Goal: Find specific page/section: Find specific page/section

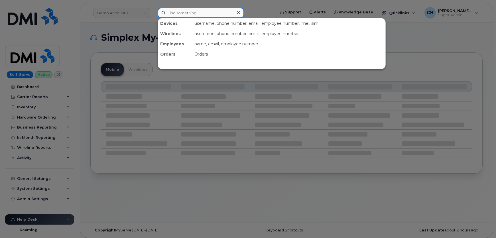
click at [200, 15] on input at bounding box center [201, 13] width 86 height 10
paste input "https://myserve.ca/customer_workflows"
type input "https://myserve.ca/customer_workflows"
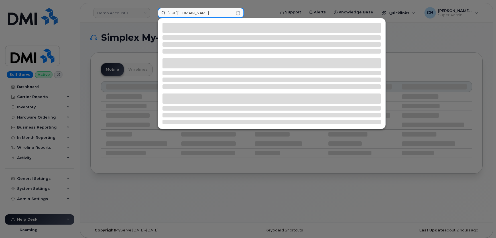
click at [200, 15] on input "https://myserve.ca/customer_workflows" at bounding box center [201, 13] width 86 height 10
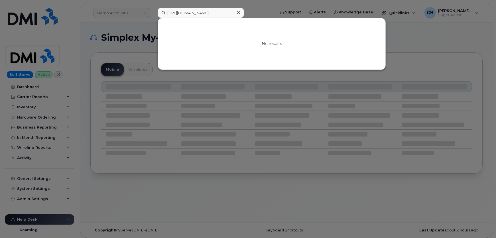
click at [239, 13] on icon at bounding box center [238, 12] width 3 height 3
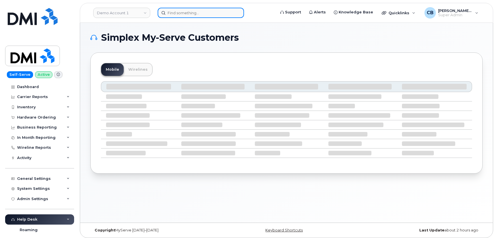
click at [221, 9] on input at bounding box center [201, 13] width 86 height 10
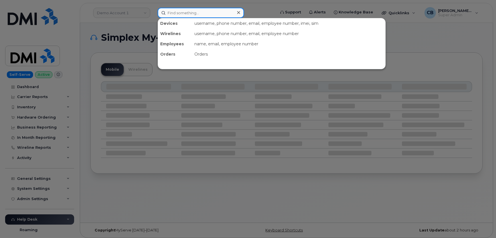
paste input "9494266821"
type input "9494266821"
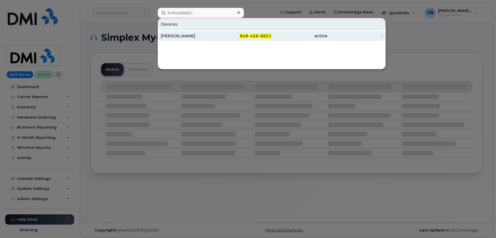
click at [197, 33] on div "[PERSON_NAME]" at bounding box center [189, 36] width 56 height 6
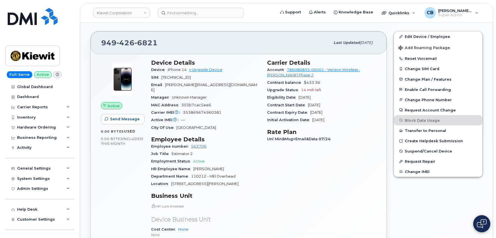
scroll to position [155, 0]
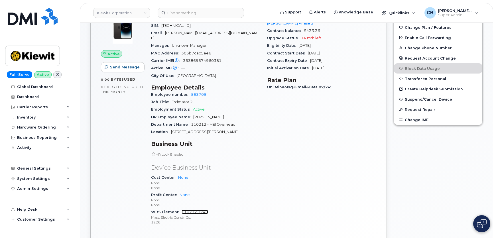
click at [192, 210] on link "110212.1740" at bounding box center [195, 212] width 27 height 4
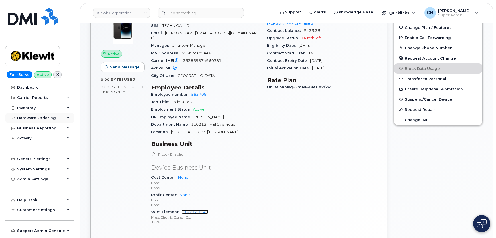
scroll to position [0, 0]
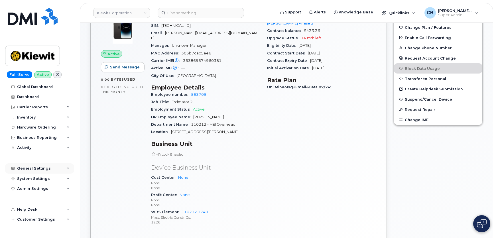
click at [67, 169] on icon at bounding box center [68, 168] width 3 height 3
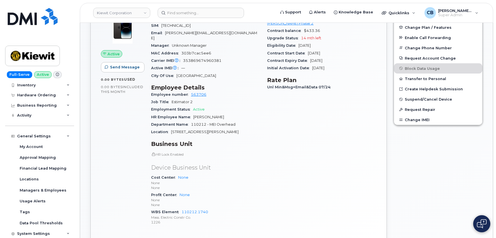
scroll to position [52, 0]
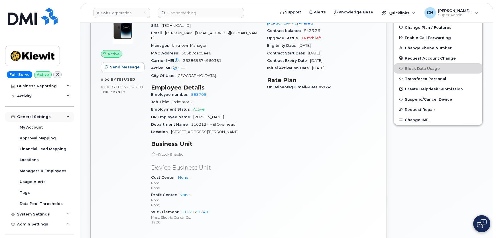
click at [60, 115] on div "General Settings" at bounding box center [39, 117] width 69 height 10
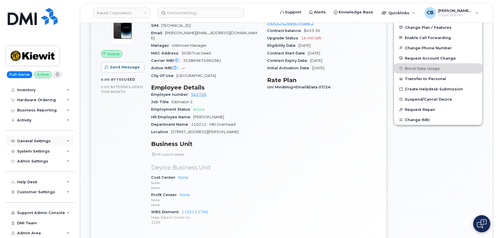
scroll to position [27, 0]
click at [46, 153] on div "System Settings" at bounding box center [33, 151] width 33 height 5
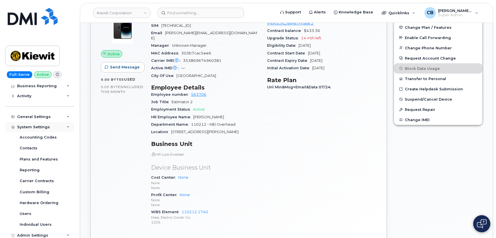
scroll to position [125, 0]
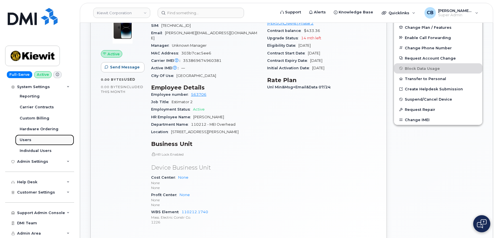
click at [23, 141] on div "Users" at bounding box center [26, 139] width 12 height 5
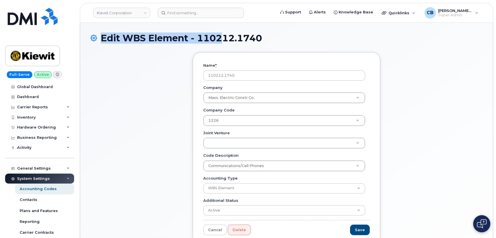
drag, startPoint x: 267, startPoint y: 38, endPoint x: 225, endPoint y: 40, distance: 42.2
click at [225, 40] on h1 "Edit WBS Element - 110212.1740" at bounding box center [286, 38] width 392 height 10
click at [282, 41] on h1 "Edit WBS Element - 110212.1740" at bounding box center [286, 38] width 392 height 10
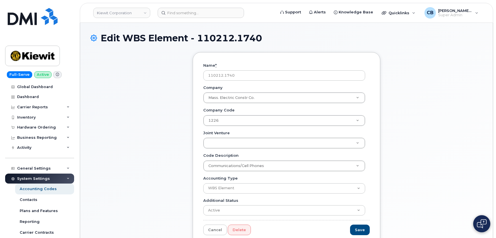
click at [166, 57] on div "Name * 110212.1740 Company Mass. Electric Constr Co. Company Company Communicat…" at bounding box center [286, 153] width 392 height 202
drag, startPoint x: 196, startPoint y: 37, endPoint x: 263, endPoint y: 43, distance: 67.2
click at [263, 43] on h1 "Edit WBS Element - 110212.1740" at bounding box center [286, 38] width 392 height 10
click at [160, 83] on div "Name * 110212.1740 Company Mass. Electric Constr Co. Company Company Communicat…" at bounding box center [286, 153] width 392 height 202
drag, startPoint x: 197, startPoint y: 38, endPoint x: 260, endPoint y: 42, distance: 63.4
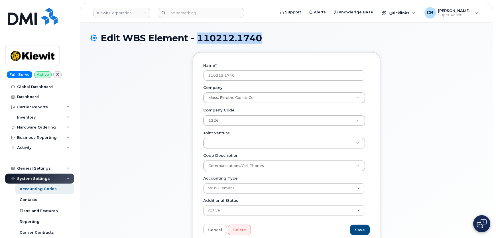
click at [260, 42] on h1 "Edit WBS Element - 110212.1740" at bounding box center [286, 38] width 392 height 10
copy h1 "110212.1740"
click at [211, 227] on link "Cancel" at bounding box center [215, 230] width 24 height 11
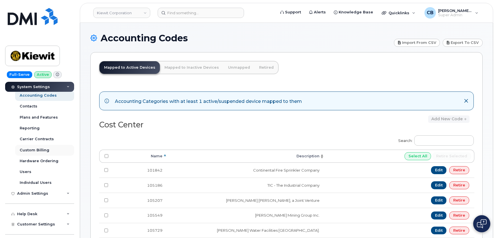
scroll to position [103, 0]
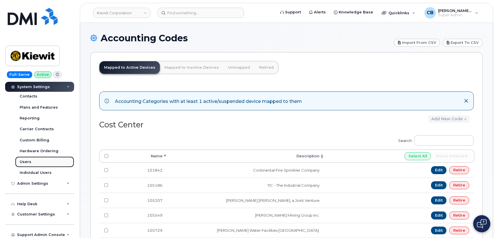
click at [26, 161] on div "Users" at bounding box center [26, 161] width 12 height 5
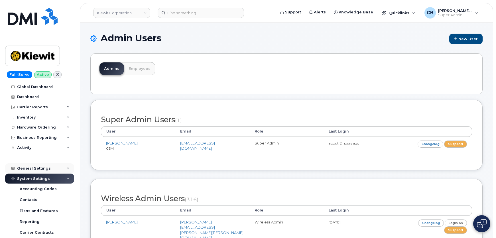
scroll to position [52, 0]
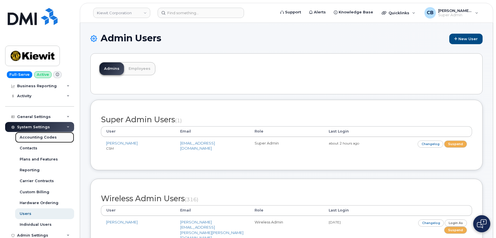
click at [45, 134] on link "Accounting Codes" at bounding box center [44, 137] width 59 height 11
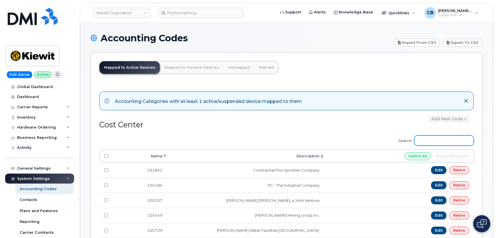
click at [437, 142] on input "Search:" at bounding box center [444, 140] width 60 height 10
paste input "110212.1740"
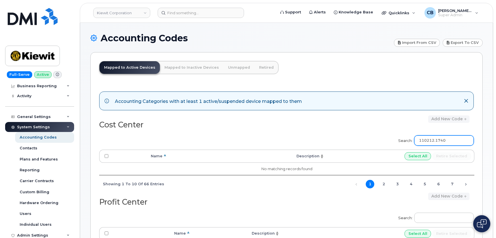
scroll to position [103, 0]
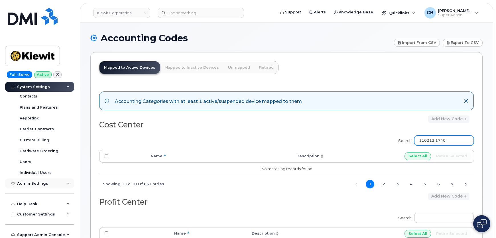
type input "110212.1740"
click at [67, 184] on icon at bounding box center [68, 183] width 3 height 3
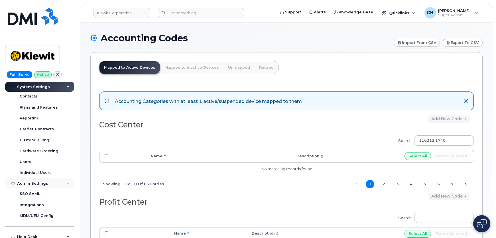
click at [67, 183] on icon at bounding box center [68, 183] width 3 height 3
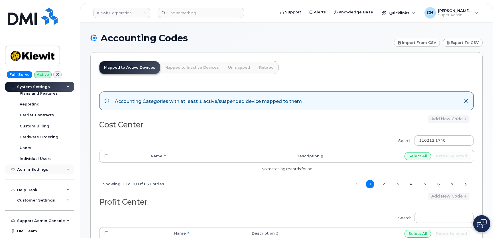
scroll to position [125, 0]
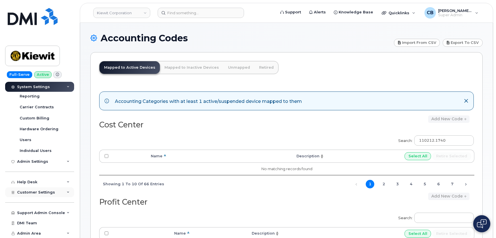
click at [63, 192] on div "Customer Settings" at bounding box center [39, 192] width 69 height 10
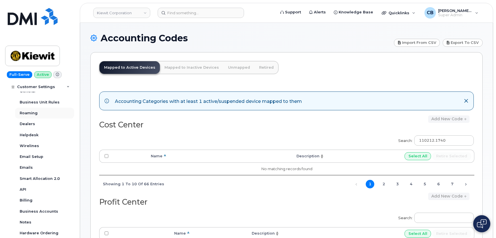
scroll to position [133, 0]
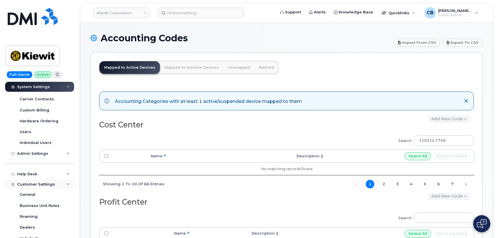
click at [68, 185] on icon at bounding box center [68, 184] width 3 height 3
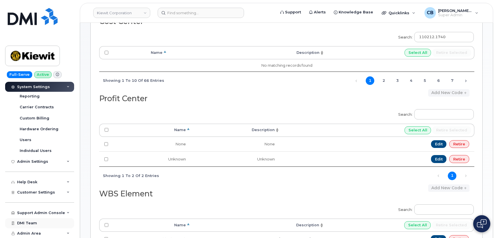
scroll to position [155, 0]
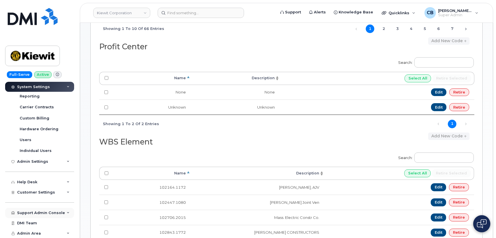
click at [57, 214] on div "Support Admin Console" at bounding box center [41, 213] width 48 height 5
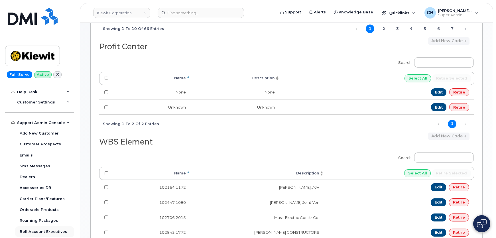
scroll to position [204, 0]
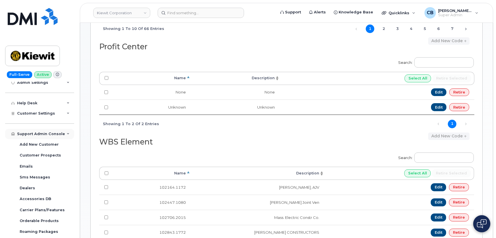
click at [67, 133] on icon at bounding box center [68, 134] width 3 height 3
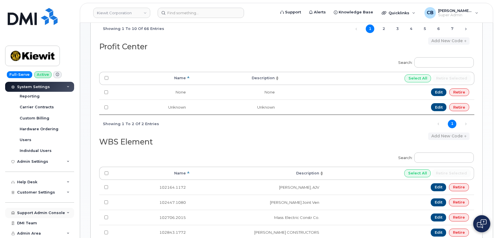
scroll to position [125, 0]
click at [63, 231] on div "Admin Area" at bounding box center [39, 233] width 69 height 10
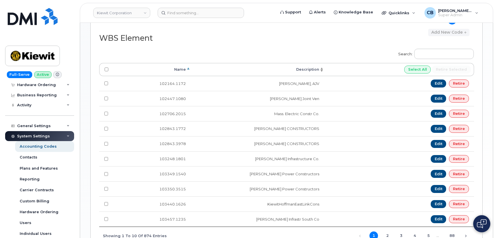
scroll to position [36, 0]
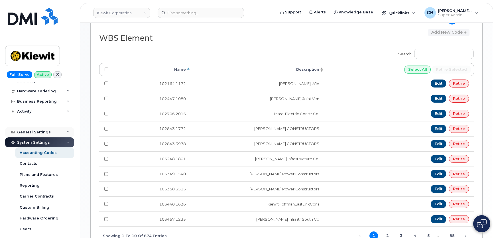
click at [65, 130] on div "General Settings" at bounding box center [39, 132] width 69 height 10
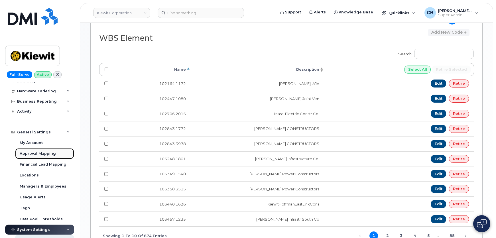
click at [47, 153] on div "Approval Mapping" at bounding box center [38, 153] width 36 height 5
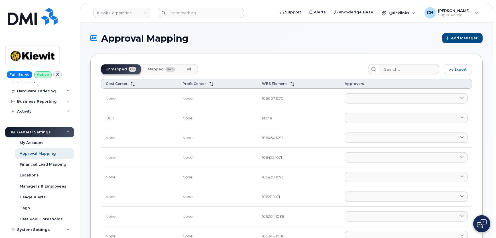
click at [154, 70] on span "Mapped" at bounding box center [156, 69] width 16 height 5
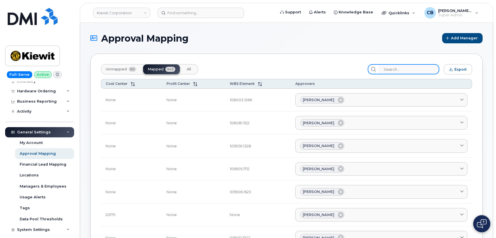
click at [395, 67] on input "search" at bounding box center [409, 69] width 61 height 10
paste input "110212.1740"
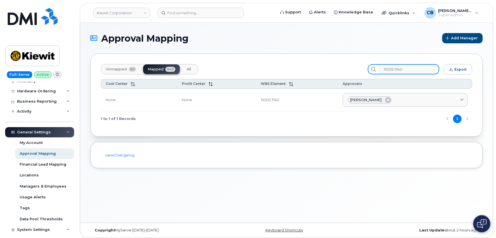
type input "110212.1740"
click at [63, 130] on div "General Settings" at bounding box center [39, 132] width 69 height 10
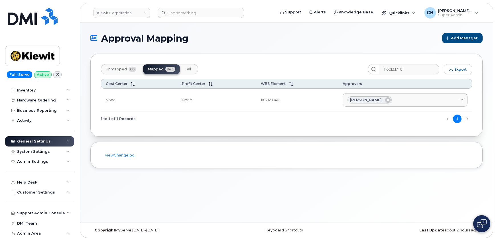
click at [67, 140] on icon at bounding box center [68, 141] width 3 height 3
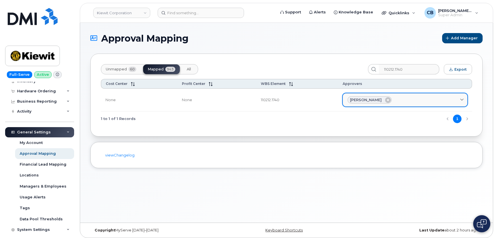
click at [372, 101] on span "[PERSON_NAME]" at bounding box center [366, 99] width 32 height 5
drag, startPoint x: 347, startPoint y: 99, endPoint x: 363, endPoint y: 101, distance: 16.1
click at [363, 101] on span "[PERSON_NAME]" at bounding box center [366, 99] width 32 height 5
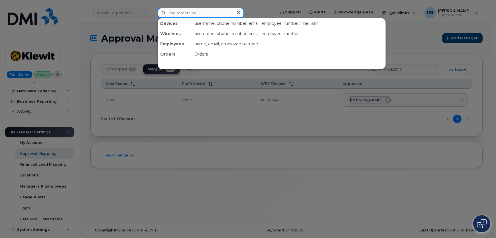
click at [172, 14] on input at bounding box center [201, 13] width 86 height 10
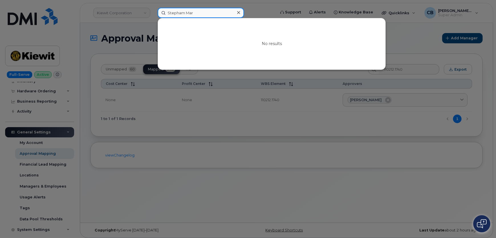
drag, startPoint x: 184, startPoint y: 13, endPoint x: 181, endPoint y: 13, distance: 2.9
click at [181, 13] on input "Stepham Mar" at bounding box center [201, 13] width 86 height 10
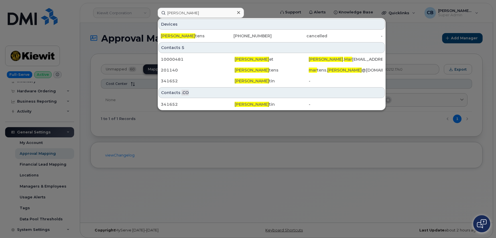
click at [290, 135] on div at bounding box center [248, 119] width 496 height 238
click at [204, 12] on input "Stephan Mar" at bounding box center [201, 13] width 86 height 10
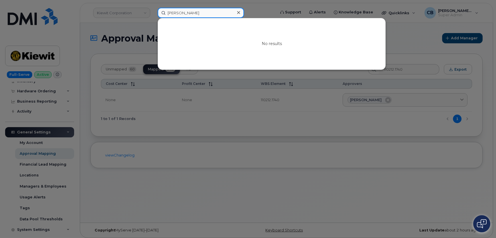
drag, startPoint x: 182, startPoint y: 11, endPoint x: 174, endPoint y: 12, distance: 8.0
click at [174, 12] on input "Stephan Marshall" at bounding box center [201, 13] width 86 height 10
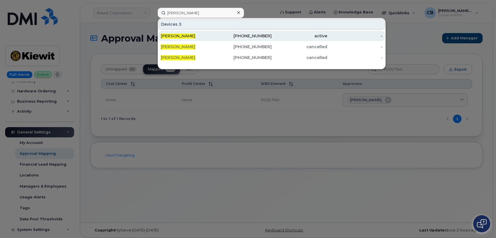
click at [180, 37] on span "Steve Marshall" at bounding box center [178, 35] width 34 height 5
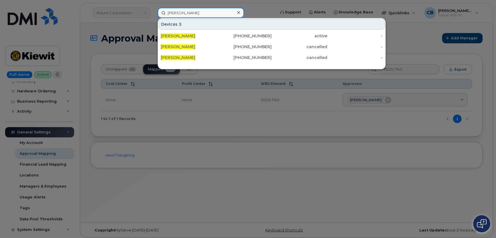
drag, startPoint x: 179, startPoint y: 13, endPoint x: 167, endPoint y: 12, distance: 12.3
click at [167, 12] on input "Steve Marshall" at bounding box center [201, 13] width 86 height 10
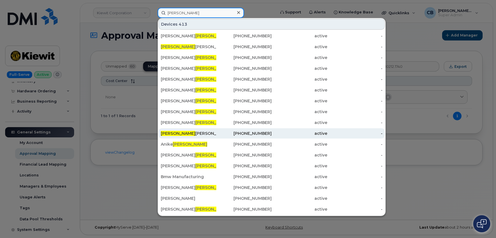
scroll to position [0, 0]
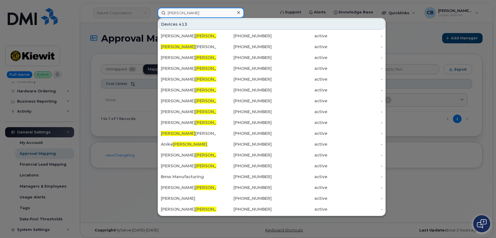
drag, startPoint x: 191, startPoint y: 13, endPoint x: 155, endPoint y: 11, distance: 36.5
click at [155, 11] on div "Marshall Devices 413 Chris Marshall 250-308-2702 active - MARSHALL PAYNE 226-97…" at bounding box center [214, 13] width 123 height 10
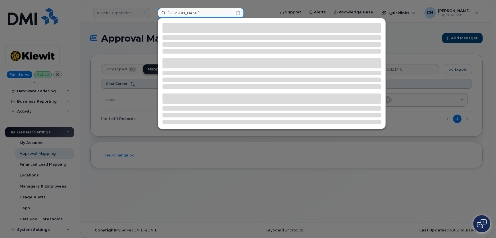
type input "stephan"
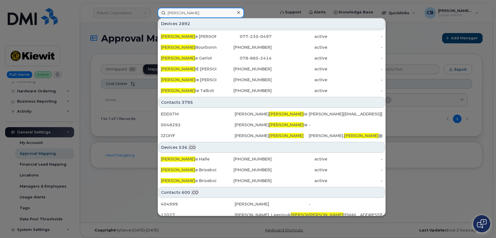
scroll to position [155, 0]
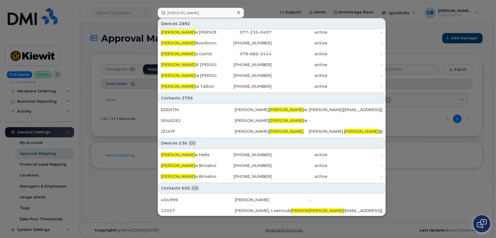
click at [120, 204] on div at bounding box center [248, 119] width 496 height 238
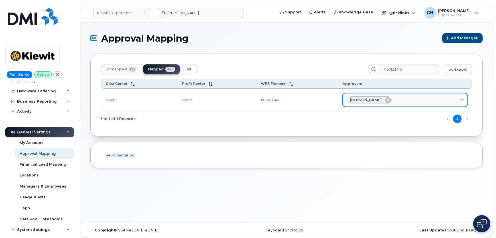
click at [370, 99] on span "Stephen Marshall" at bounding box center [366, 99] width 32 height 5
click at [370, 99] on span "[PERSON_NAME]" at bounding box center [366, 99] width 32 height 5
click at [369, 99] on span "[PERSON_NAME]" at bounding box center [366, 99] width 32 height 5
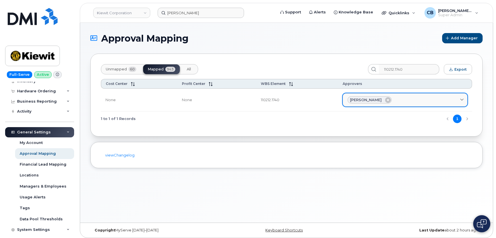
click at [369, 99] on span "[PERSON_NAME]" at bounding box center [366, 99] width 32 height 5
click at [369, 99] on span "Stephen Marshall" at bounding box center [366, 99] width 32 height 5
click at [353, 100] on span "Stephen Marshall" at bounding box center [366, 99] width 32 height 5
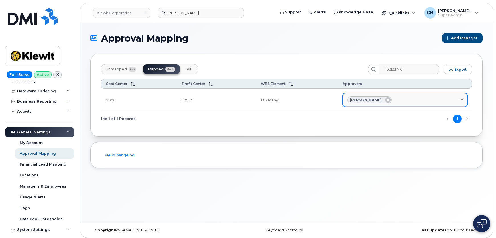
click at [353, 100] on span "Stephen Marshall" at bounding box center [366, 99] width 32 height 5
drag, startPoint x: 353, startPoint y: 100, endPoint x: 399, endPoint y: 102, distance: 45.7
click at [354, 100] on span "Stephen Marshall" at bounding box center [366, 99] width 32 height 5
click at [466, 99] on link "Stephen Marshall" at bounding box center [405, 100] width 125 height 14
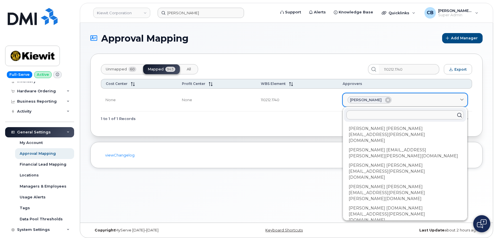
click at [460, 99] on span at bounding box center [461, 99] width 5 height 5
click at [374, 112] on input "text" at bounding box center [404, 114] width 117 height 9
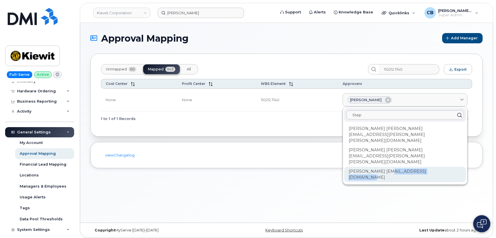
drag, startPoint x: 448, startPoint y: 146, endPoint x: 383, endPoint y: 146, distance: 64.7
click at [383, 167] on div "Stephen Marshall SMARSHALL@MASSELEC.COM" at bounding box center [405, 174] width 122 height 15
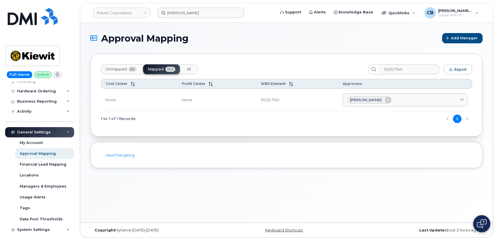
copy div "SMARSHALL@MASSELEC.COM"
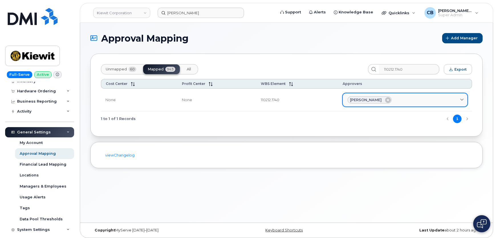
click at [425, 99] on div "Stephen Marshall" at bounding box center [404, 99] width 115 height 7
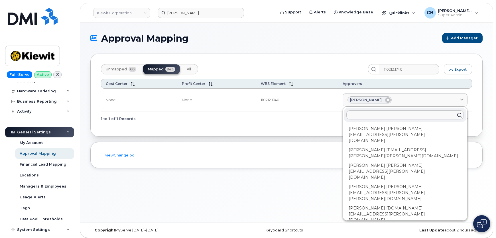
click at [377, 117] on input "text" at bounding box center [404, 114] width 117 height 9
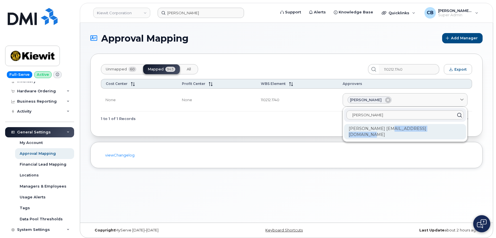
drag, startPoint x: 446, startPoint y: 129, endPoint x: 383, endPoint y: 129, distance: 62.4
click at [383, 129] on div "Stephen Marshall SMARSHALL@MASSELEC.COM" at bounding box center [405, 131] width 122 height 15
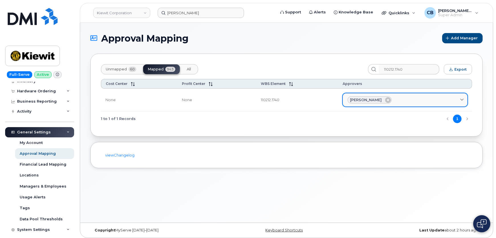
click at [425, 104] on link "Stephen Marshall" at bounding box center [405, 100] width 125 height 14
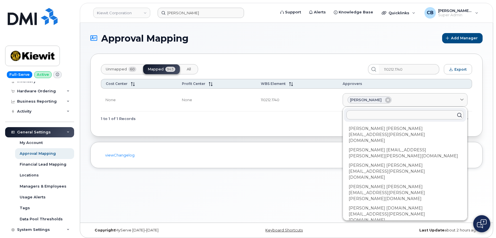
click at [407, 113] on input "text" at bounding box center [404, 114] width 117 height 9
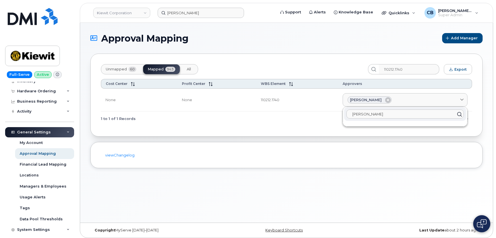
click at [361, 115] on input "stephan mar" at bounding box center [404, 113] width 117 height 9
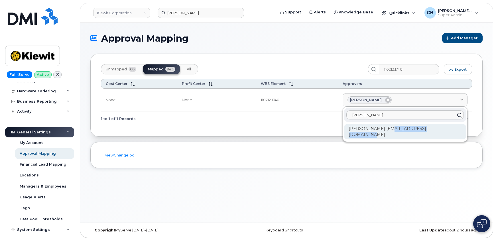
drag, startPoint x: 451, startPoint y: 125, endPoint x: 383, endPoint y: 131, distance: 68.6
click at [383, 131] on div "Stephen Marshall SMARSHALL@MASSELEC.COM" at bounding box center [405, 131] width 122 height 15
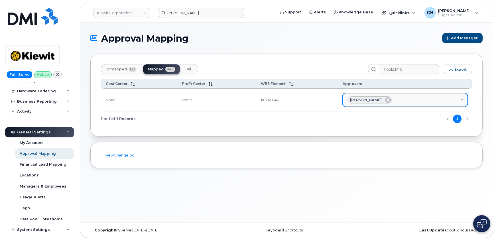
click at [395, 98] on div "Stephen Marshall" at bounding box center [404, 99] width 115 height 7
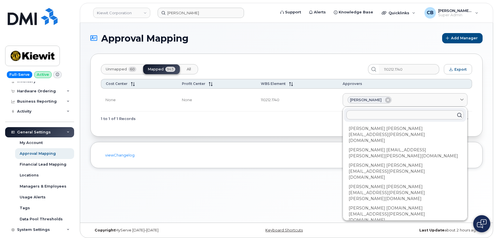
click at [375, 116] on input "text" at bounding box center [404, 114] width 117 height 9
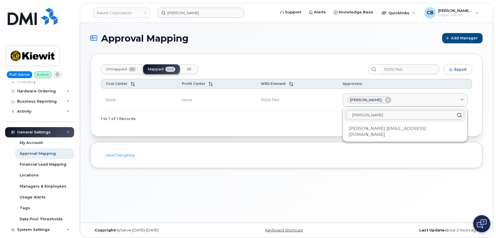
type input "stephen"
click at [225, 120] on div "1 to 1 of 1 Records 1" at bounding box center [286, 118] width 371 height 15
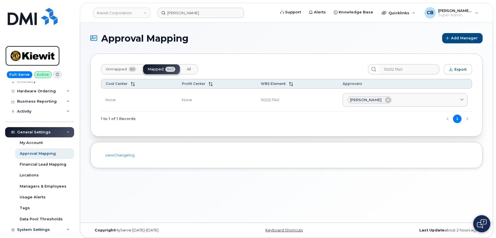
click at [34, 54] on img at bounding box center [33, 56] width 44 height 17
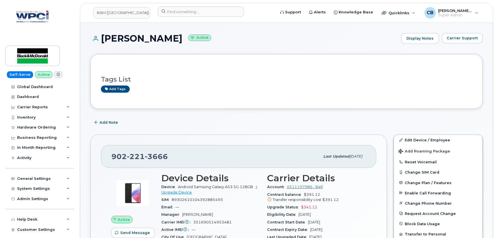
drag, startPoint x: 0, startPoint y: 0, endPoint x: 261, endPoint y: 92, distance: 277.0
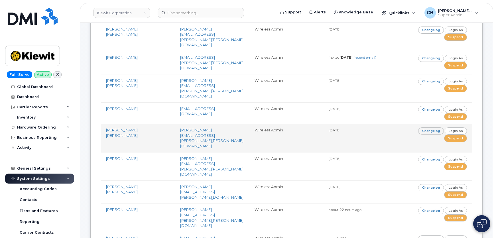
scroll to position [414, 0]
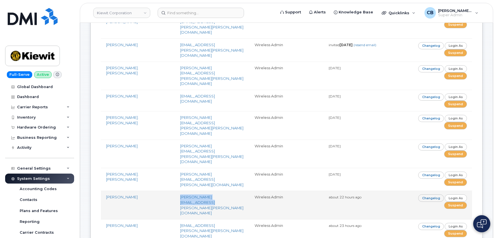
drag, startPoint x: 230, startPoint y: 128, endPoint x: 171, endPoint y: 127, distance: 58.7
click at [175, 191] on td "[PERSON_NAME][EMAIL_ADDRESS][PERSON_NAME][PERSON_NAME][DOMAIN_NAME]" at bounding box center [212, 205] width 74 height 28
copy link "[PERSON_NAME][EMAIL_ADDRESS][PERSON_NAME][PERSON_NAME][DOMAIN_NAME]"
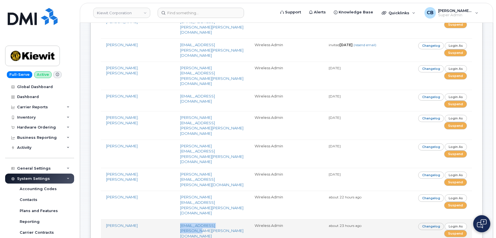
drag, startPoint x: 213, startPoint y: 146, endPoint x: 170, endPoint y: 145, distance: 42.8
click at [175, 219] on td "[EMAIL_ADDRESS][PERSON_NAME][PERSON_NAME][DOMAIN_NAME]" at bounding box center [212, 230] width 74 height 23
copy link "paule.andrews@kiewit.com"
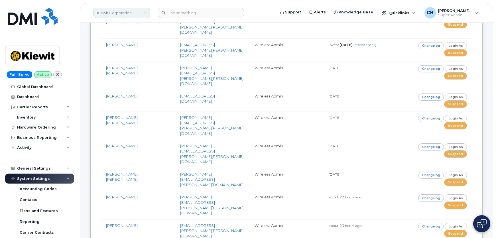
click at [138, 12] on link "Kiewit Corporation" at bounding box center [121, 13] width 57 height 10
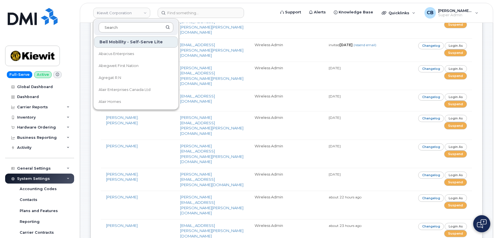
click at [120, 29] on input at bounding box center [136, 27] width 75 height 10
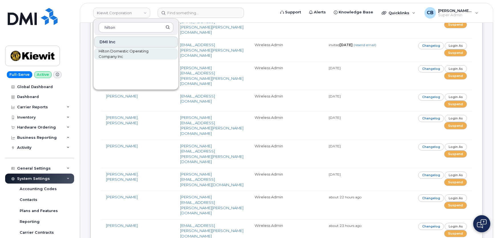
type input "hilton"
click at [117, 58] on span "Hilton Domestic Operating Company Inc" at bounding box center [132, 53] width 66 height 11
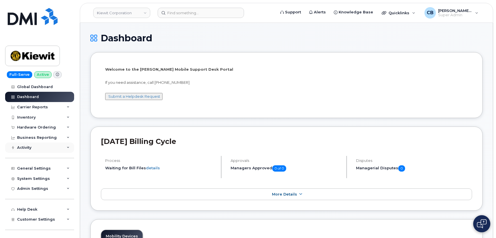
scroll to position [27, 0]
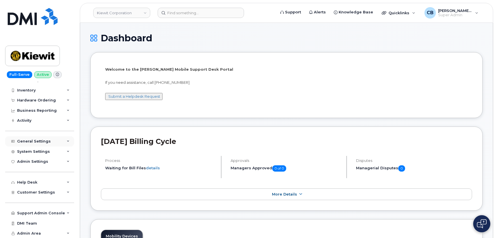
click at [37, 141] on div "General Settings" at bounding box center [34, 141] width 34 height 5
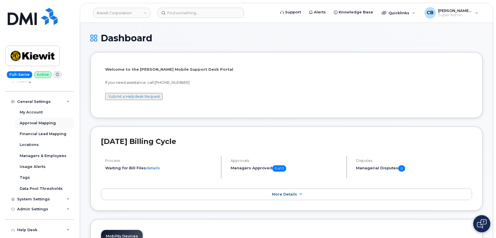
scroll to position [79, 0]
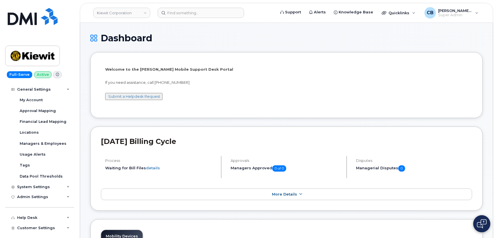
click at [36, 81] on div "Full-Serve Active Global Dashboard Dashboard Carrier Reports Monthly Billing Da…" at bounding box center [38, 119] width 77 height 238
click at [36, 90] on div "General Settings" at bounding box center [34, 89] width 34 height 5
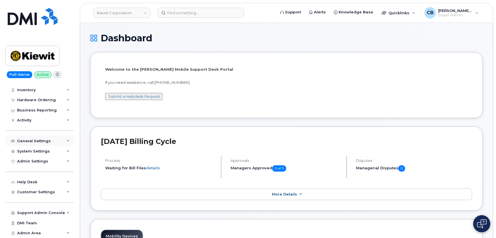
scroll to position [27, 0]
click at [33, 150] on div "System Settings" at bounding box center [33, 151] width 33 height 5
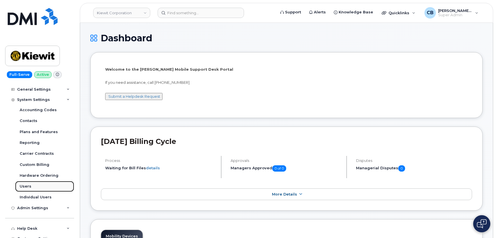
click at [27, 185] on div "Users" at bounding box center [26, 186] width 12 height 5
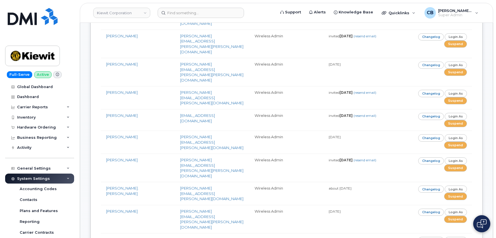
scroll to position [2280, 0]
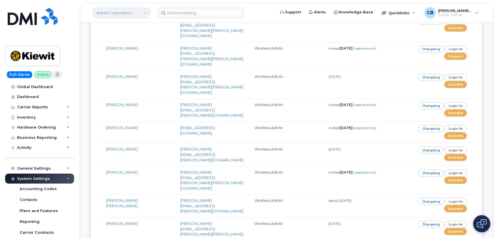
click at [110, 15] on link "Kiewit Corporation" at bounding box center [121, 13] width 57 height 10
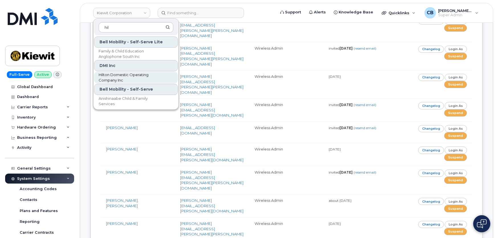
type input "hil"
click at [113, 74] on span "Hilton Domestic Operating Company Inc" at bounding box center [132, 77] width 66 height 11
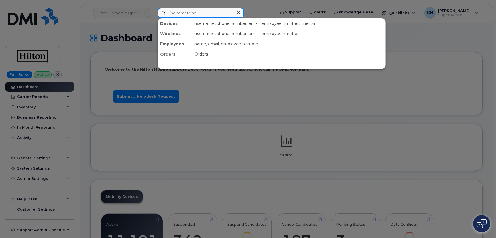
click at [173, 12] on input at bounding box center [201, 13] width 86 height 10
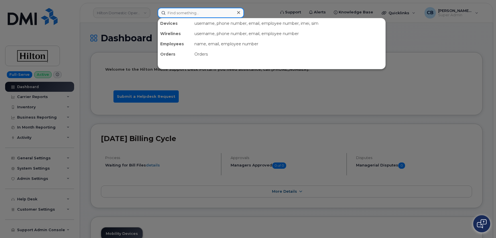
paste input "[PERSON_NAME]"
type input "[PERSON_NAME]"
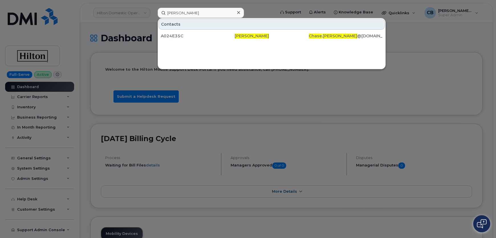
click at [24, 158] on div at bounding box center [248, 119] width 496 height 238
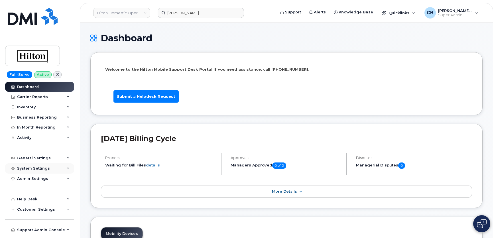
click at [36, 166] on div "System Settings" at bounding box center [33, 168] width 33 height 5
click at [35, 160] on div "General Settings" at bounding box center [39, 158] width 69 height 10
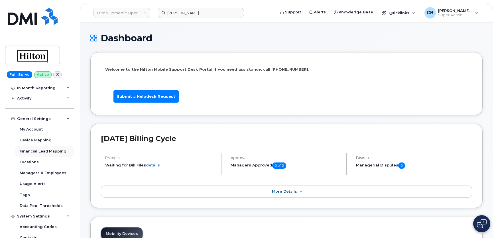
scroll to position [52, 0]
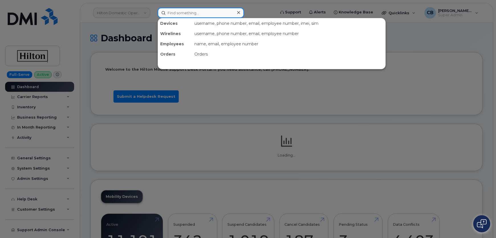
click at [188, 9] on input at bounding box center [201, 13] width 86 height 10
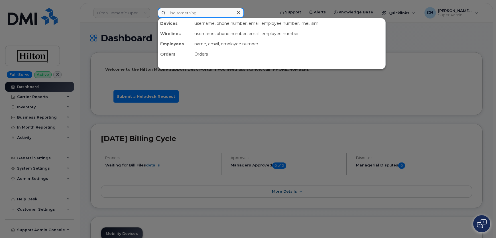
paste input "[PHONE_NUMBER]"
type input "[PHONE_NUMBER]"
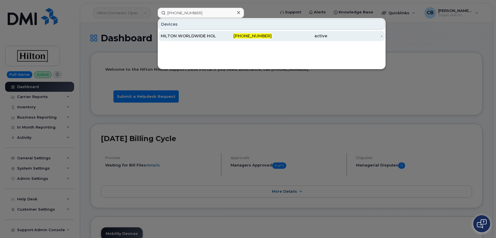
click at [200, 34] on div "HILTON WORLDWIDE HOLDINGS INC." at bounding box center [189, 36] width 56 height 6
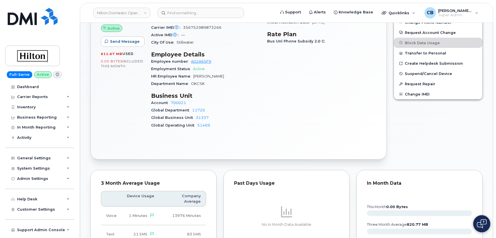
scroll to position [103, 0]
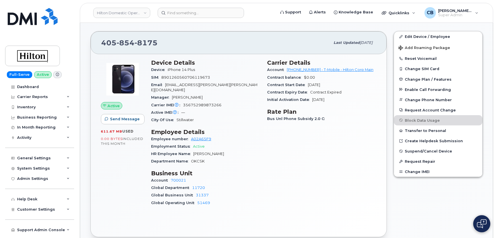
drag, startPoint x: 225, startPoint y: 149, endPoint x: 194, endPoint y: 148, distance: 31.1
click at [194, 150] on div "HR Employee Name Victoria Vasquez" at bounding box center [205, 153] width 109 height 7
copy span "[PERSON_NAME]"
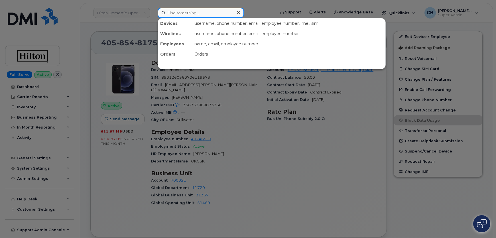
click at [194, 15] on input at bounding box center [201, 13] width 86 height 10
paste input "[PERSON_NAME]"
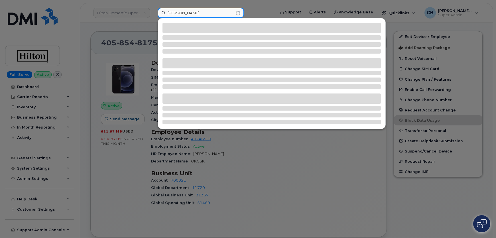
type input "[PERSON_NAME]"
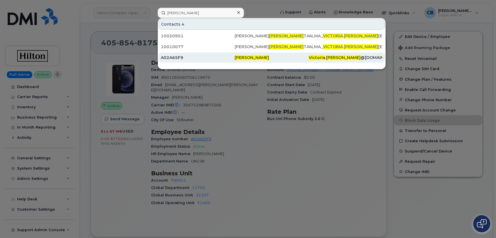
click at [339, 58] on span "Vasquez" at bounding box center [343, 57] width 34 height 5
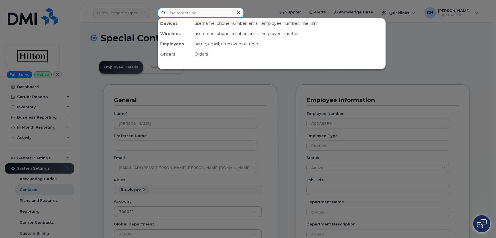
click at [188, 17] on input at bounding box center [201, 13] width 86 height 10
paste input "[PERSON_NAME]"
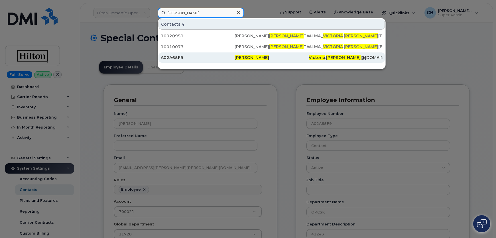
type input "[PERSON_NAME]"
click at [176, 57] on div "A02A65F9" at bounding box center [198, 58] width 74 height 6
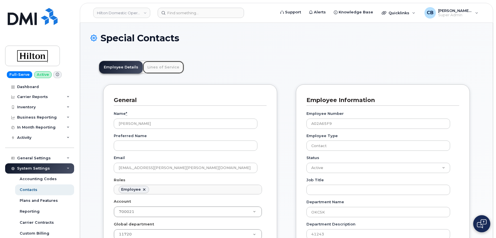
click at [158, 64] on link "Lines of Service" at bounding box center [163, 67] width 41 height 13
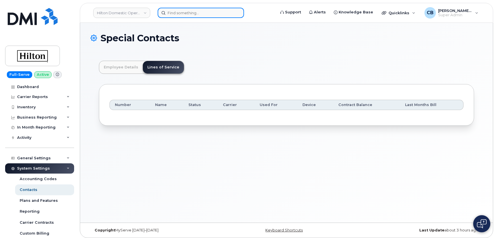
click at [198, 10] on input at bounding box center [201, 13] width 86 height 10
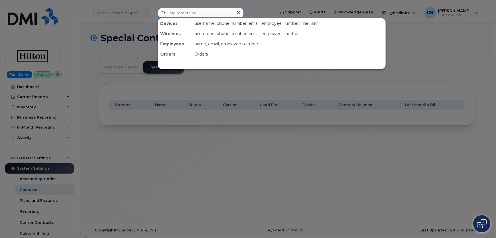
paste input "405-854-8175"
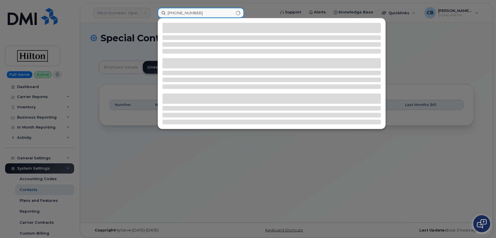
type input "405-854-8175"
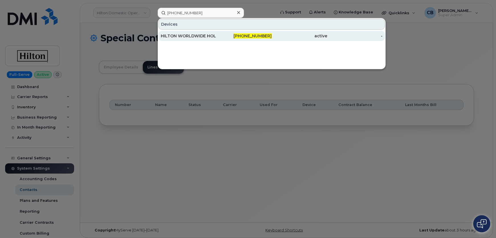
click at [174, 36] on div "HILTON WORLDWIDE HOLDINGS INC." at bounding box center [189, 36] width 56 height 6
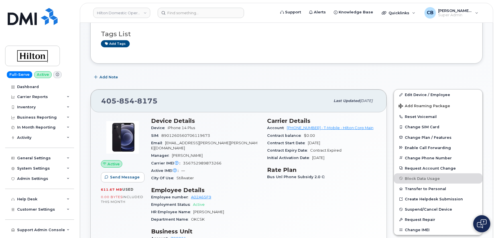
scroll to position [52, 0]
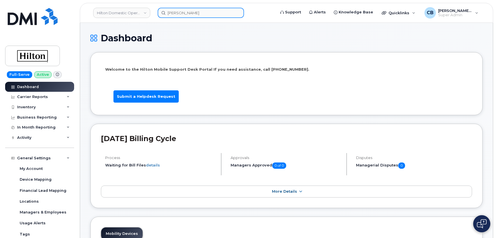
click at [179, 16] on input "[PERSON_NAME]" at bounding box center [201, 13] width 86 height 10
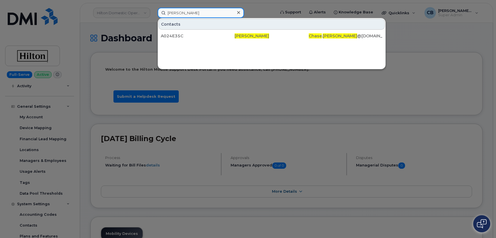
paste input "296784"
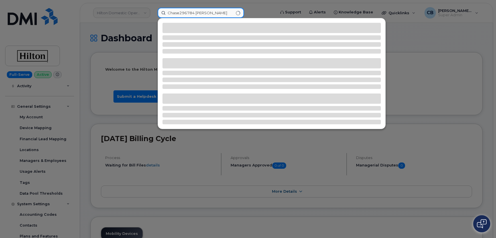
click at [179, 16] on input "Chase296784 Rollins" at bounding box center [201, 13] width 86 height 10
paste input "296784"
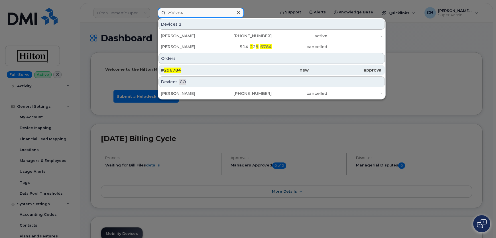
type input "296784"
click at [235, 66] on div "# 296784" at bounding box center [272, 70] width 74 height 10
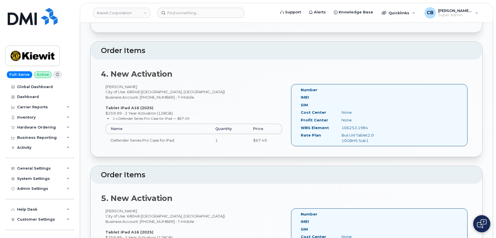
scroll to position [518, 0]
